Goal: Task Accomplishment & Management: Use online tool/utility

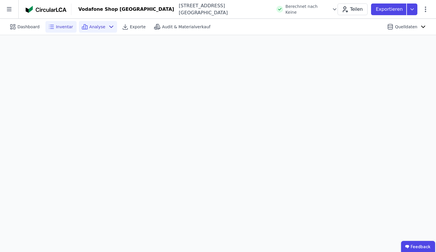
click at [61, 31] on div "Inventar" at bounding box center [60, 27] width 31 height 12
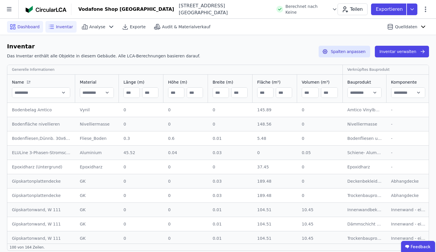
click at [38, 30] on div "Dashboard" at bounding box center [25, 27] width 36 height 12
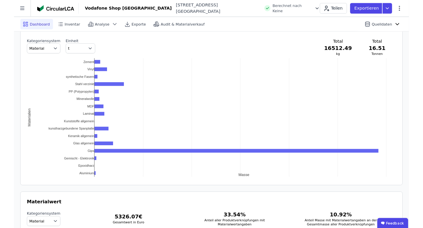
scroll to position [552, 0]
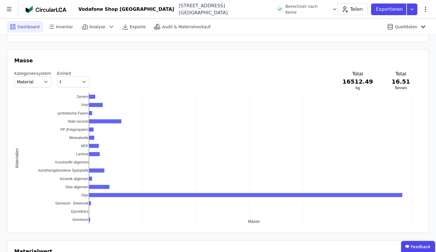
click at [215, 78] on div "Kategoriensystem Material Einheit t Total 16512.49 kg Total 16.51 Tonnen" at bounding box center [217, 80] width 407 height 20
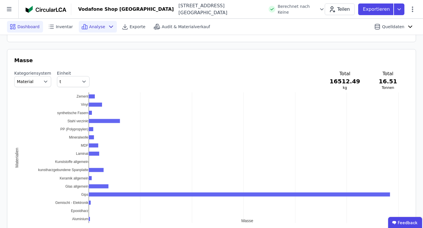
click at [108, 30] on icon at bounding box center [111, 26] width 7 height 7
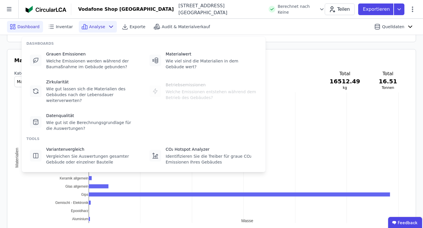
click at [108, 30] on icon at bounding box center [111, 26] width 7 height 7
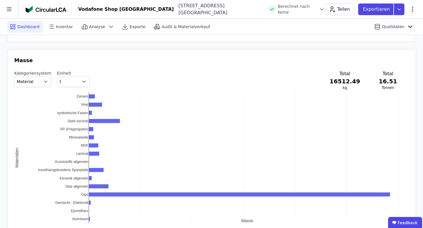
scroll to position [170, 0]
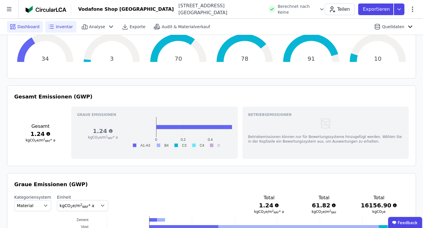
click at [62, 30] on div "Inventar" at bounding box center [60, 27] width 31 height 12
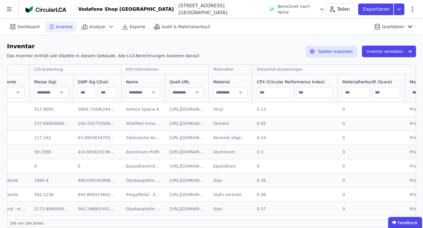
scroll to position [0, 397]
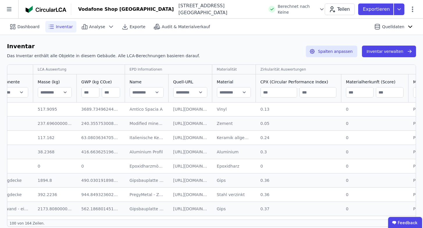
click at [221, 91] on input "text" at bounding box center [233, 92] width 33 height 10
type input "**********"
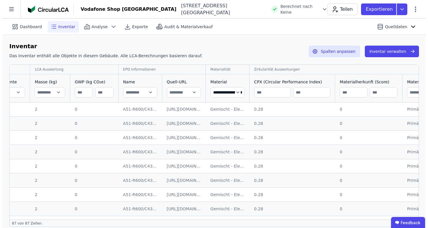
scroll to position [0, 397]
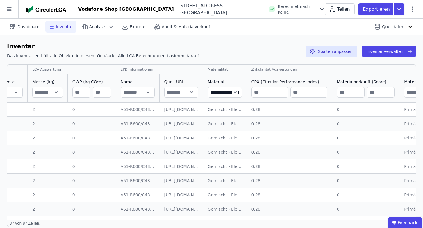
click at [239, 91] on div "**********" at bounding box center [224, 88] width 43 height 28
click at [229, 92] on input "**********" at bounding box center [224, 92] width 33 height 10
click at [222, 93] on input "**********" at bounding box center [224, 92] width 33 height 10
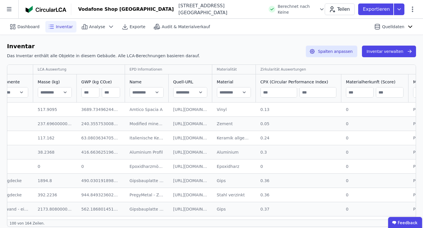
type input "****"
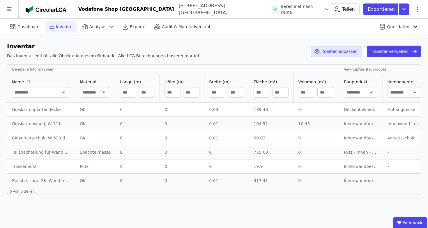
scroll to position [0, 0]
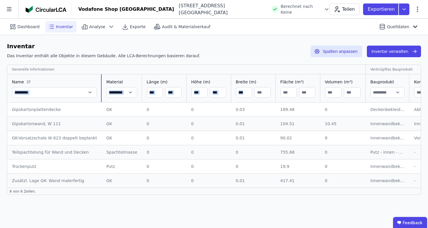
drag, startPoint x: 75, startPoint y: 90, endPoint x: 256, endPoint y: 87, distance: 181.3
click at [150, 220] on div "Dashboard Inventar Analyse Exporte Audit & Materialverkauf Quelldaten Inventar …" at bounding box center [214, 124] width 428 height 210
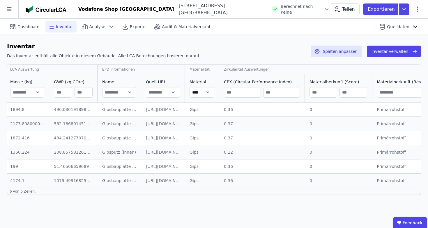
scroll to position [0, 439]
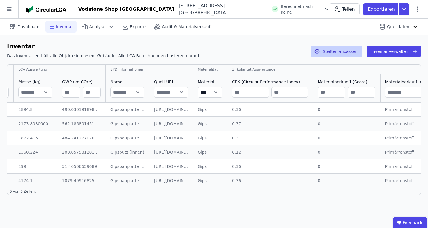
click at [339, 56] on button "Spalten anpassen" at bounding box center [336, 52] width 52 height 12
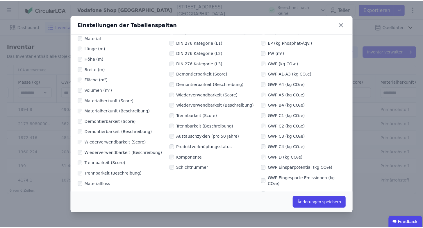
scroll to position [0, 0]
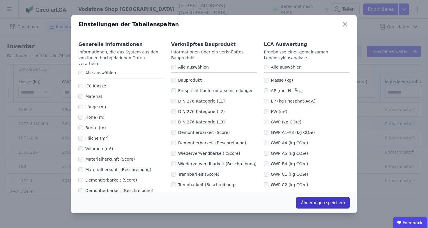
click at [334, 201] on button "Änderungen speichern" at bounding box center [323, 203] width 54 height 12
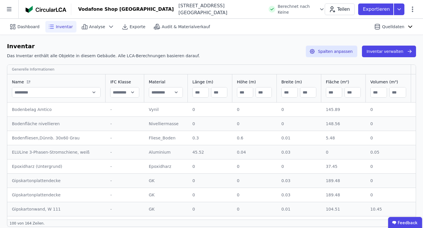
click at [130, 94] on input "text" at bounding box center [125, 92] width 28 height 10
click at [126, 93] on input "text" at bounding box center [125, 92] width 28 height 10
click at [116, 93] on input "text" at bounding box center [125, 92] width 28 height 10
click at [150, 68] on div "Generelle Informationen" at bounding box center [209, 69] width 395 height 5
click at [346, 54] on button "Spalten anpassen" at bounding box center [332, 52] width 52 height 12
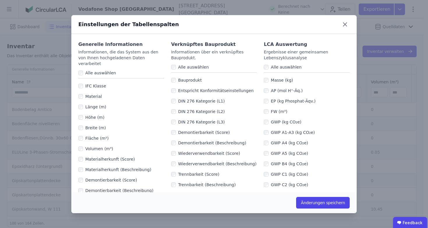
click at [98, 83] on label "IFC Klasse" at bounding box center [94, 86] width 23 height 6
click at [326, 203] on button "Änderungen speichern" at bounding box center [323, 203] width 54 height 12
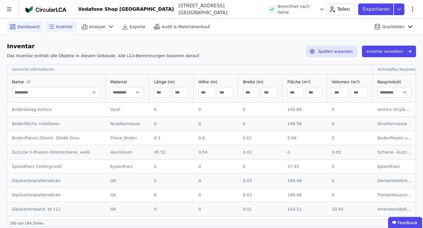
click at [21, 26] on span "Dashboard" at bounding box center [28, 27] width 22 height 6
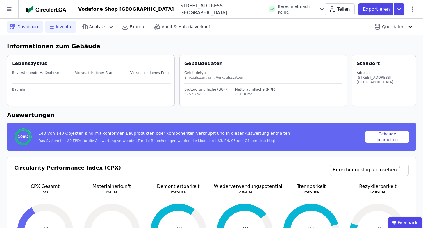
click at [67, 30] on div "Inventar" at bounding box center [60, 27] width 31 height 12
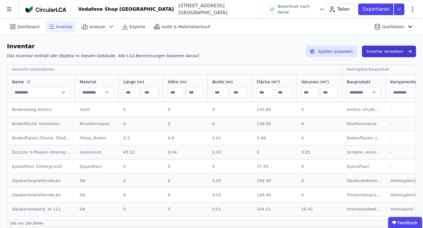
click at [365, 47] on button "Inventar verwalten" at bounding box center [389, 52] width 54 height 12
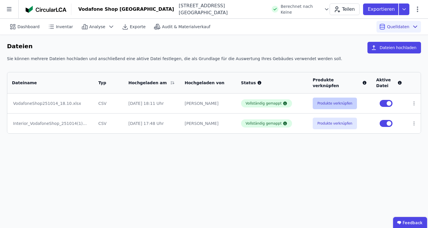
click at [327, 104] on button "Produkte verknüpfen" at bounding box center [335, 104] width 44 height 12
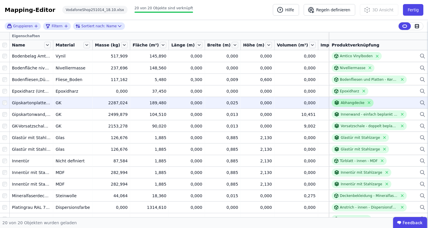
click at [340, 103] on div "Abhangdecke" at bounding box center [352, 103] width 24 height 5
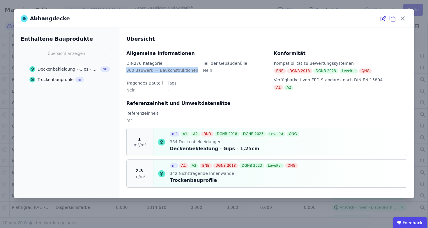
drag, startPoint x: 127, startPoint y: 71, endPoint x: 192, endPoint y: 72, distance: 64.9
click at [192, 72] on div "300 Bauwerk — Baukonstruktionen" at bounding box center [162, 73] width 72 height 10
copy div "300 Bauwerk — Baukonstruktionen"
click at [404, 16] on icon at bounding box center [402, 18] width 9 height 9
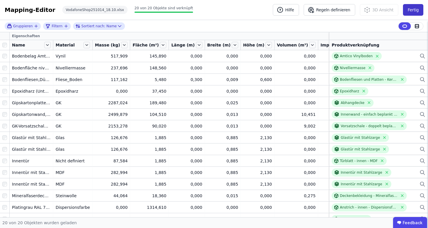
click at [405, 13] on button "Fertig" at bounding box center [413, 10] width 20 height 12
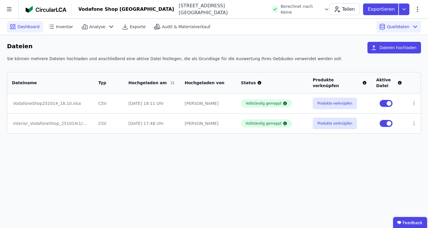
click at [35, 24] on span "Dashboard" at bounding box center [28, 27] width 22 height 6
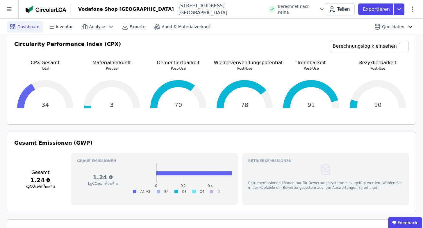
scroll to position [312, 0]
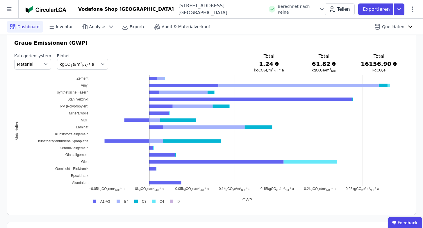
click at [93, 200] on rect at bounding box center [100, 202] width 23 height 6
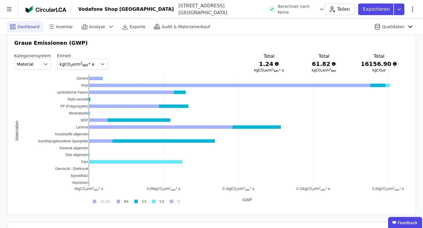
click at [93, 200] on rect at bounding box center [100, 202] width 23 height 6
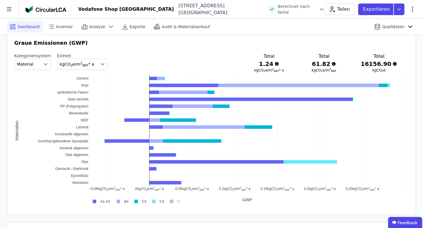
click at [119, 201] on rect at bounding box center [121, 202] width 17 height 6
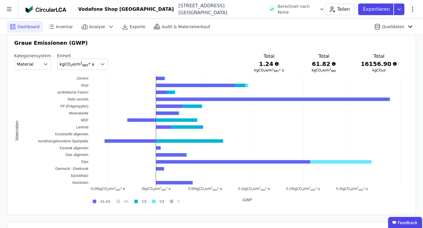
click at [136, 201] on rect at bounding box center [138, 202] width 17 height 6
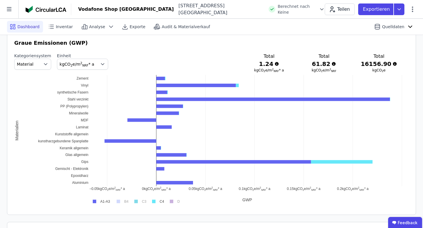
click at [154, 201] on rect at bounding box center [156, 202] width 17 height 6
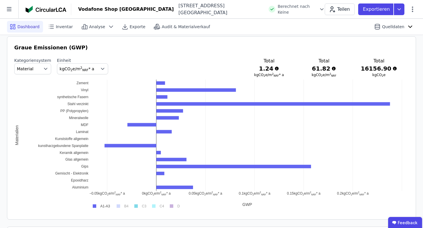
scroll to position [308, 0]
